Goal: Information Seeking & Learning: Learn about a topic

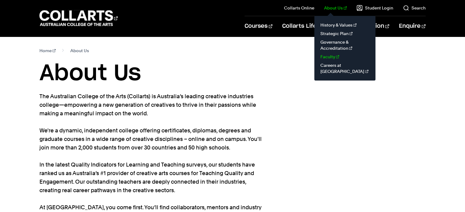
click at [331, 57] on link "Faculty" at bounding box center [344, 57] width 51 height 9
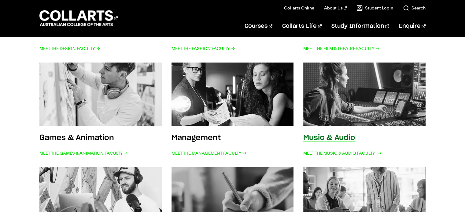
scroll to position [122, 0]
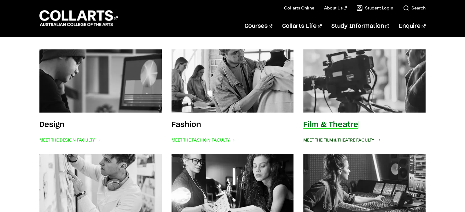
click at [340, 139] on span "Meet the Film & Theatre Faculty" at bounding box center [341, 140] width 76 height 9
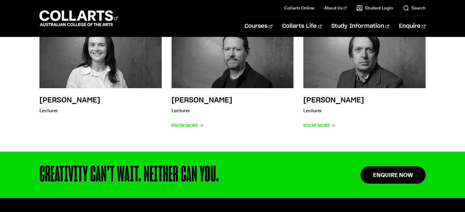
scroll to position [1039, 0]
